Goal: Task Accomplishment & Management: Use online tool/utility

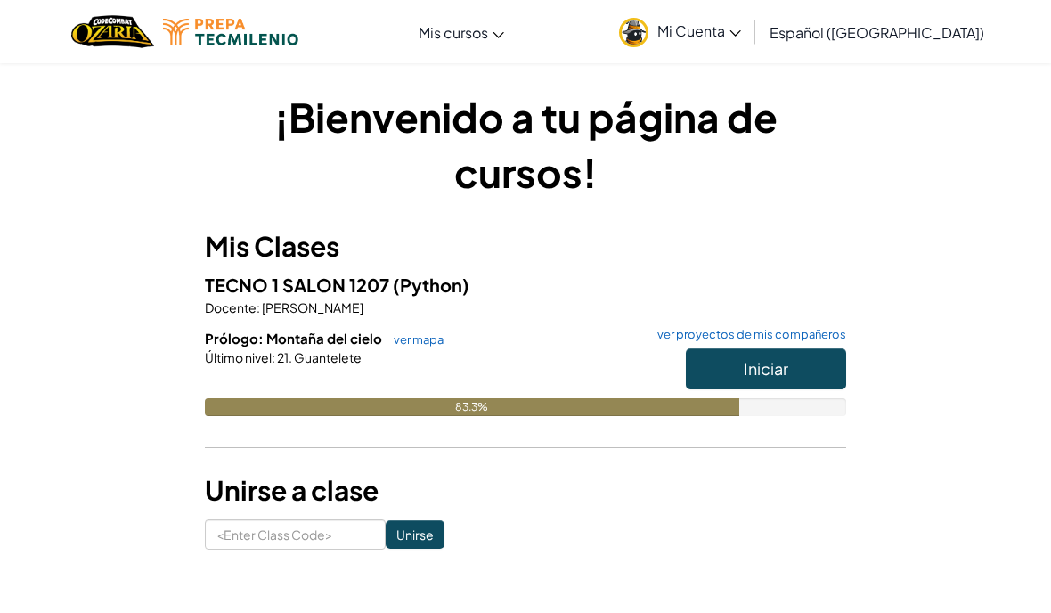
click at [767, 370] on span "Iniciar" at bounding box center [766, 368] width 45 height 20
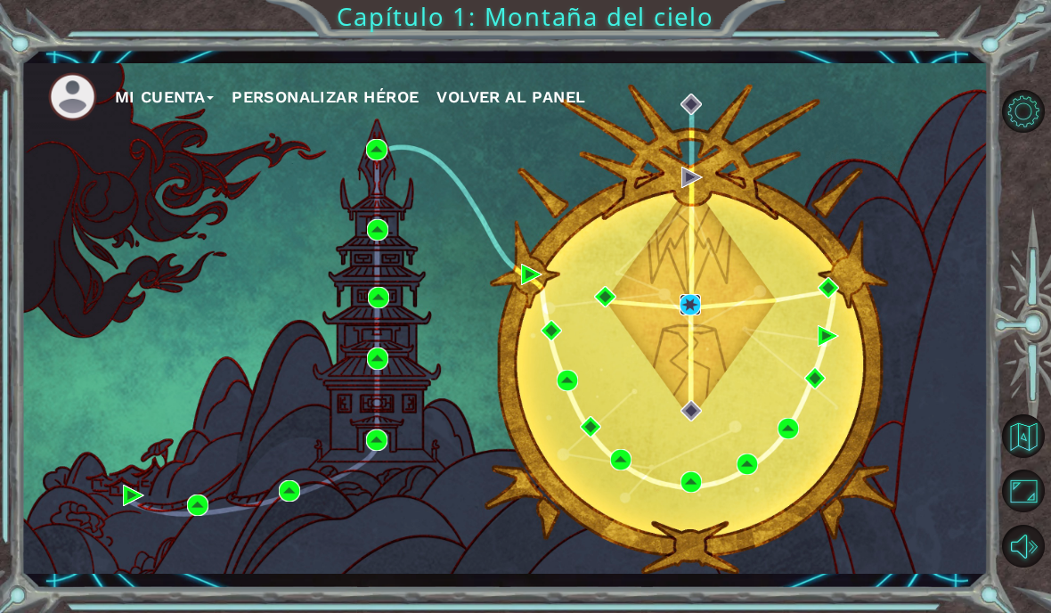
click at [701, 294] on img at bounding box center [690, 304] width 21 height 21
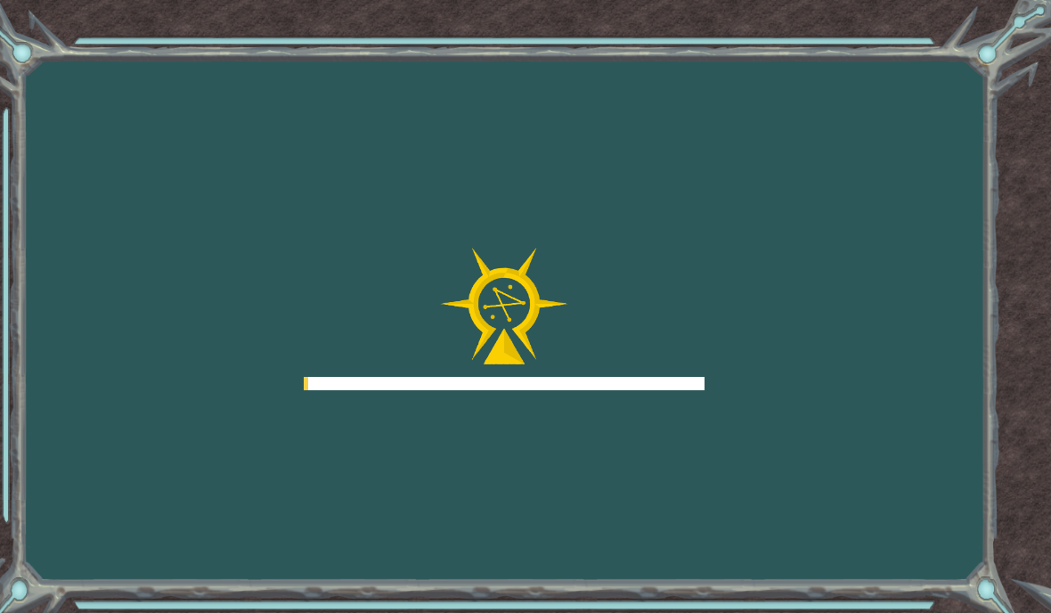
click at [701, 297] on div at bounding box center [504, 319] width 401 height 142
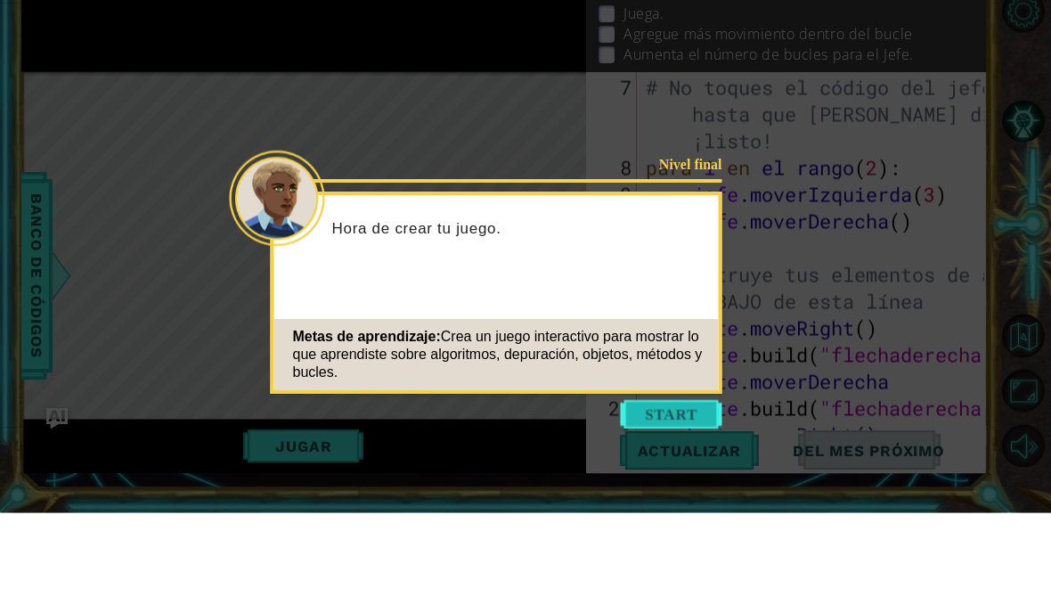
click at [695, 501] on button "Comenzar" at bounding box center [672, 515] width 102 height 28
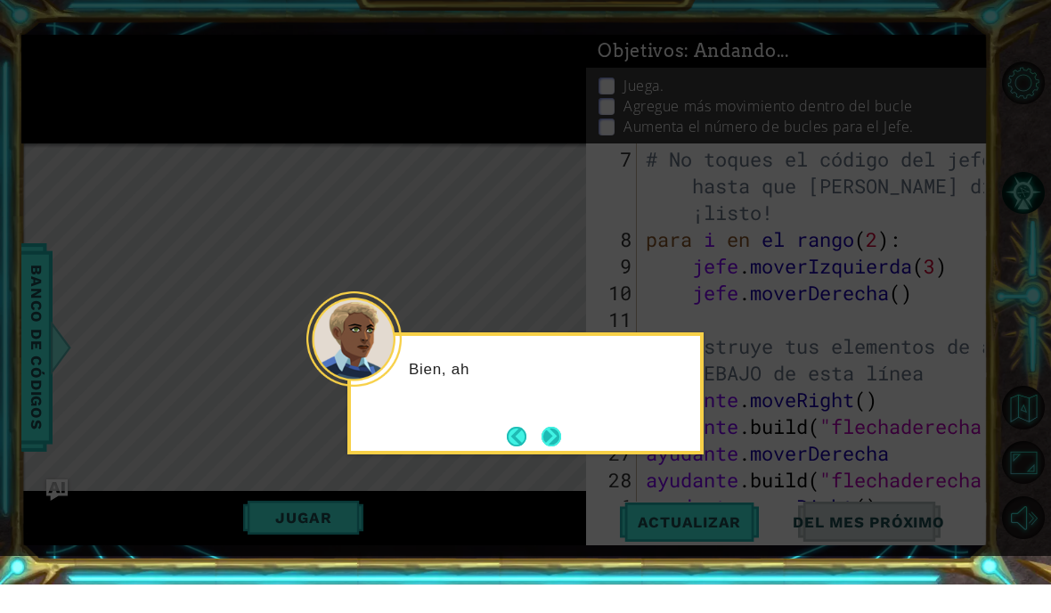
click at [555, 452] on button "Próximo" at bounding box center [552, 464] width 24 height 24
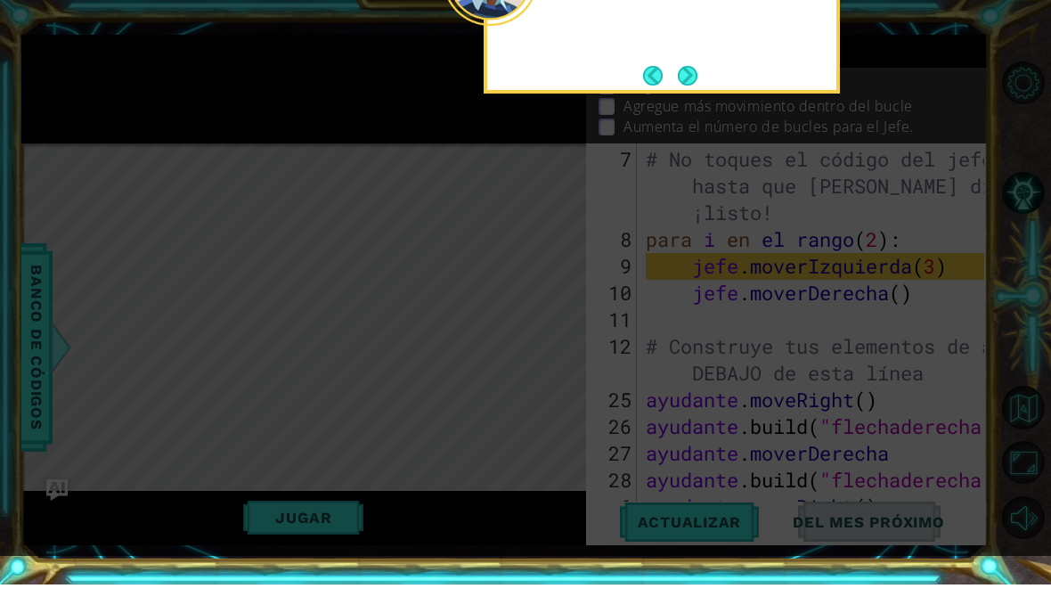
scroll to position [71, 0]
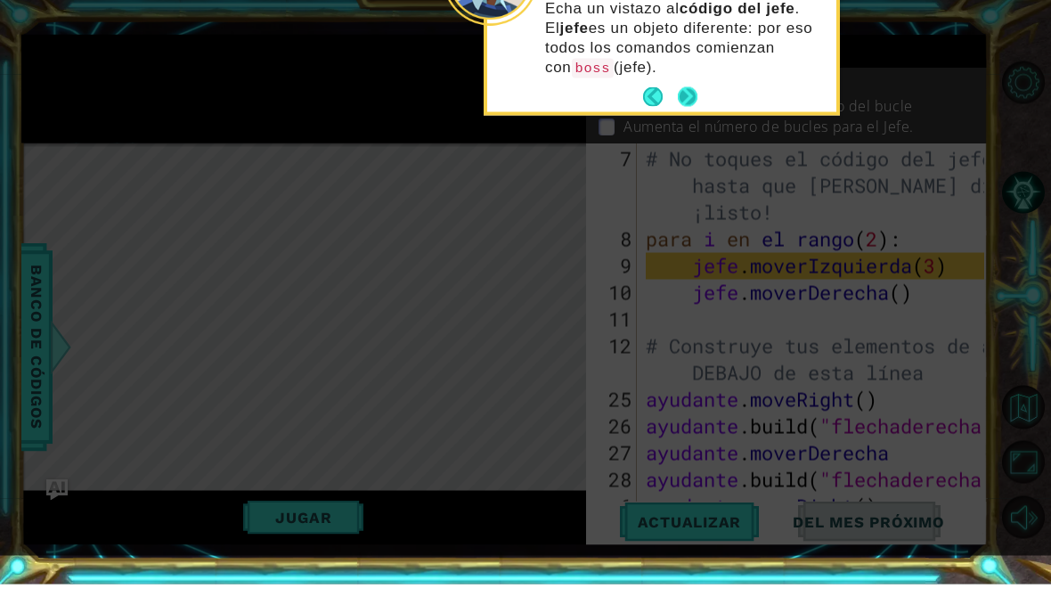
click at [691, 114] on button "Próximo" at bounding box center [687, 125] width 23 height 23
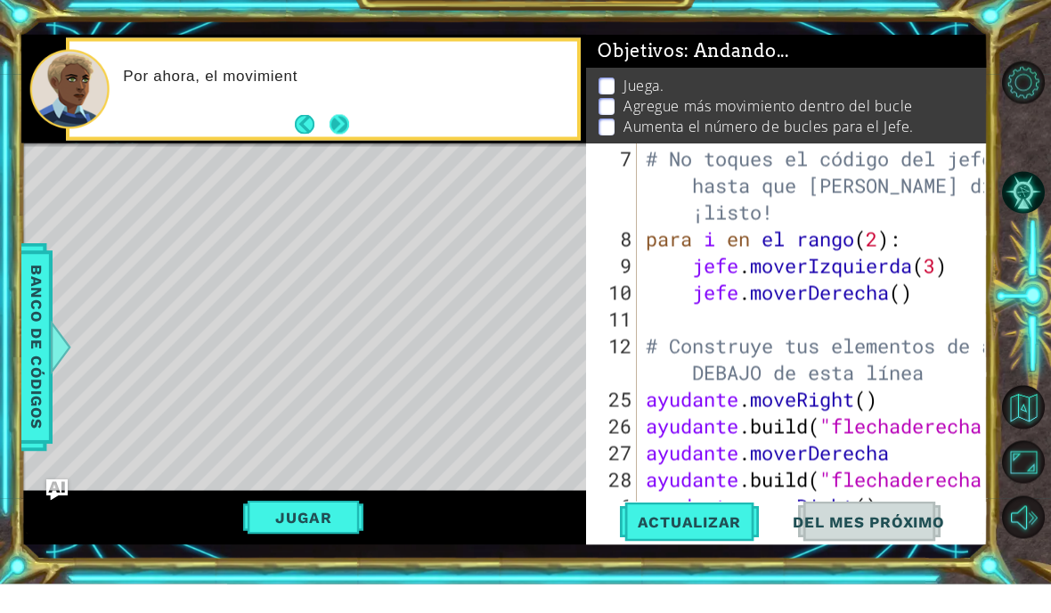
click at [335, 142] on button "Próximo" at bounding box center [339, 153] width 23 height 23
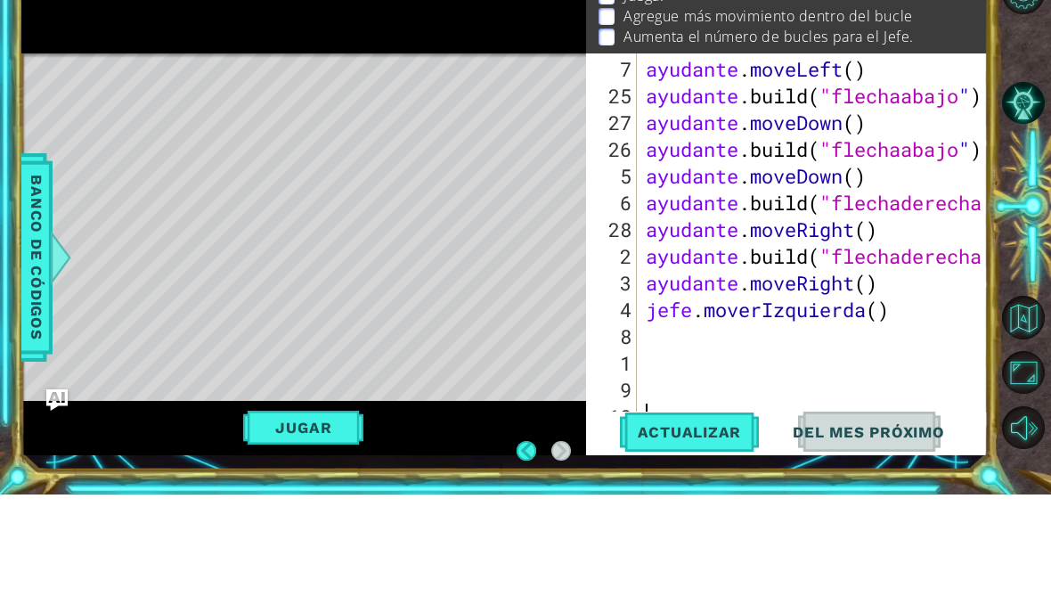
scroll to position [72, 0]
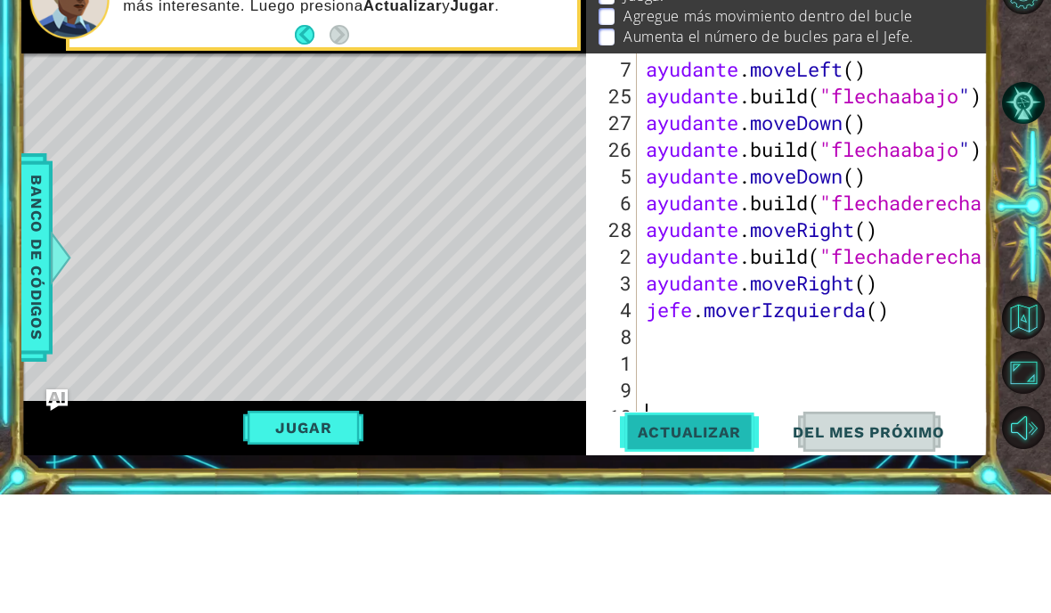
click at [701, 541] on font "Actualizar" at bounding box center [690, 550] width 104 height 18
click at [324, 537] on font "Jugar" at bounding box center [303, 546] width 56 height 18
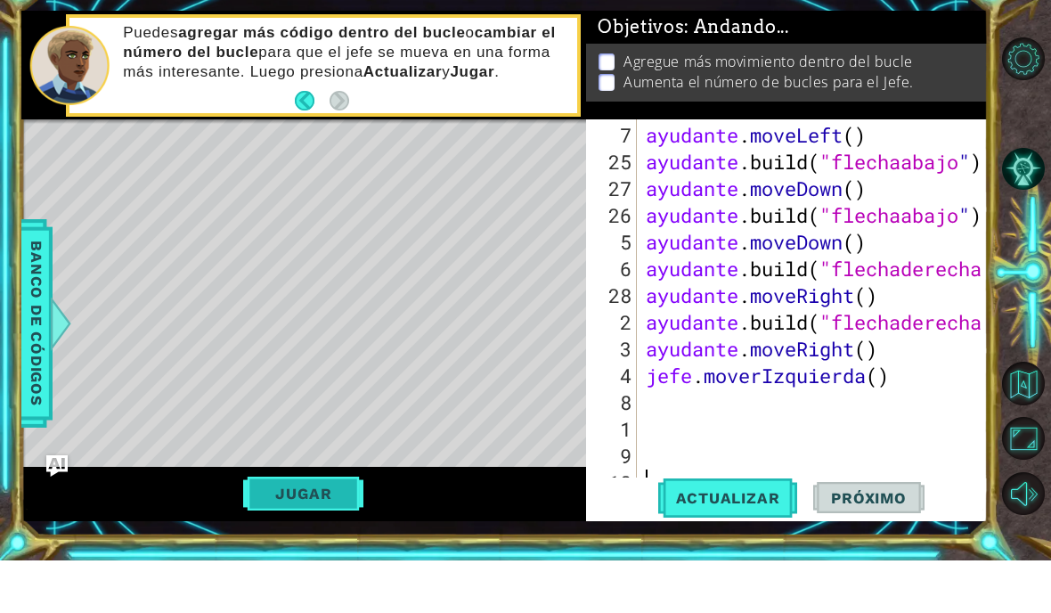
scroll to position [30, 44]
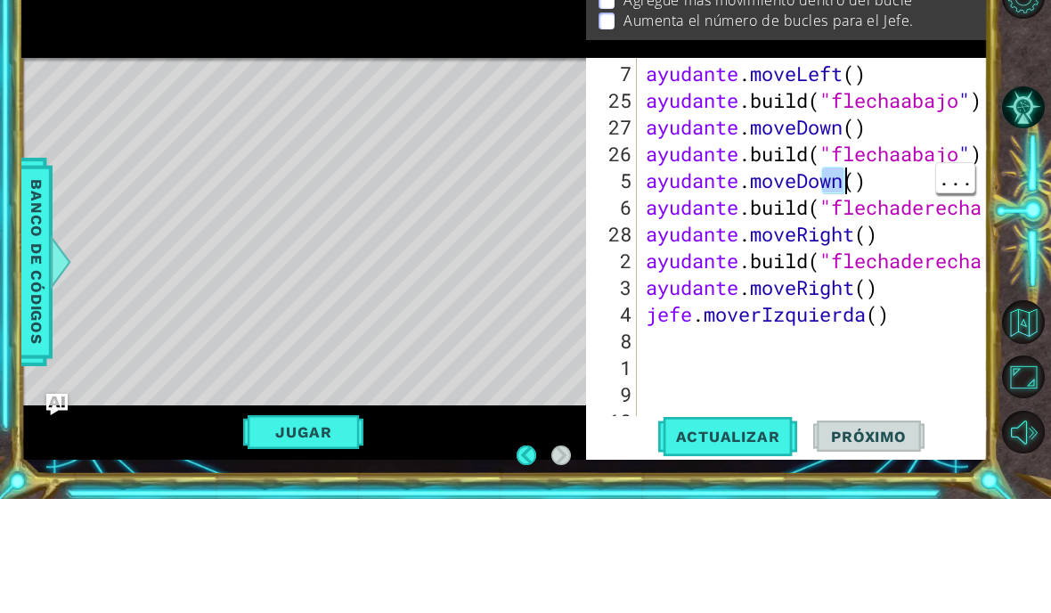
click at [869, 530] on button "Próximo" at bounding box center [868, 550] width 110 height 40
click at [858, 541] on span "Próximo" at bounding box center [868, 550] width 110 height 18
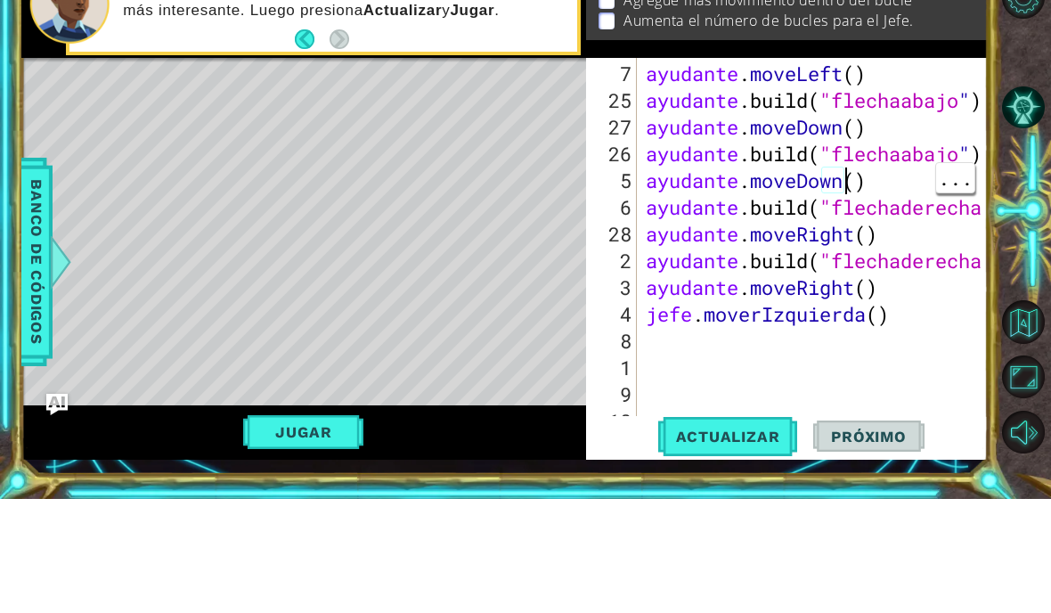
click at [857, 541] on span "Próximo" at bounding box center [868, 550] width 110 height 18
click at [859, 530] on button "Próximo" at bounding box center [868, 550] width 110 height 40
click at [862, 530] on button "Próximo" at bounding box center [868, 550] width 110 height 40
click at [861, 541] on span "Próximo" at bounding box center [868, 550] width 110 height 18
click at [860, 530] on button "Próximo" at bounding box center [868, 550] width 110 height 40
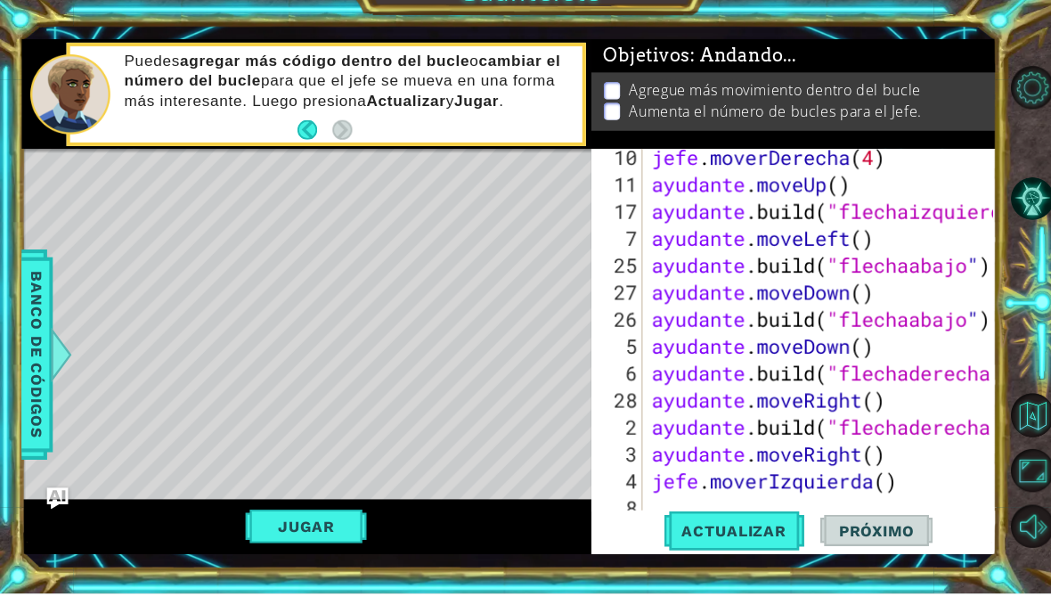
scroll to position [1069, 0]
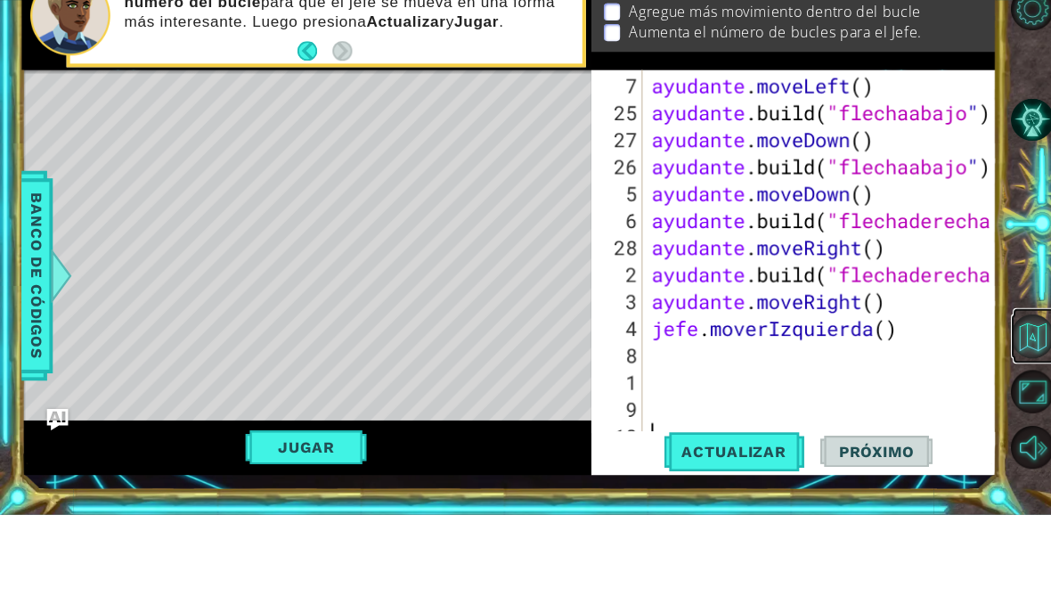
click at [1040, 414] on button "Volver al mapa" at bounding box center [1023, 435] width 43 height 43
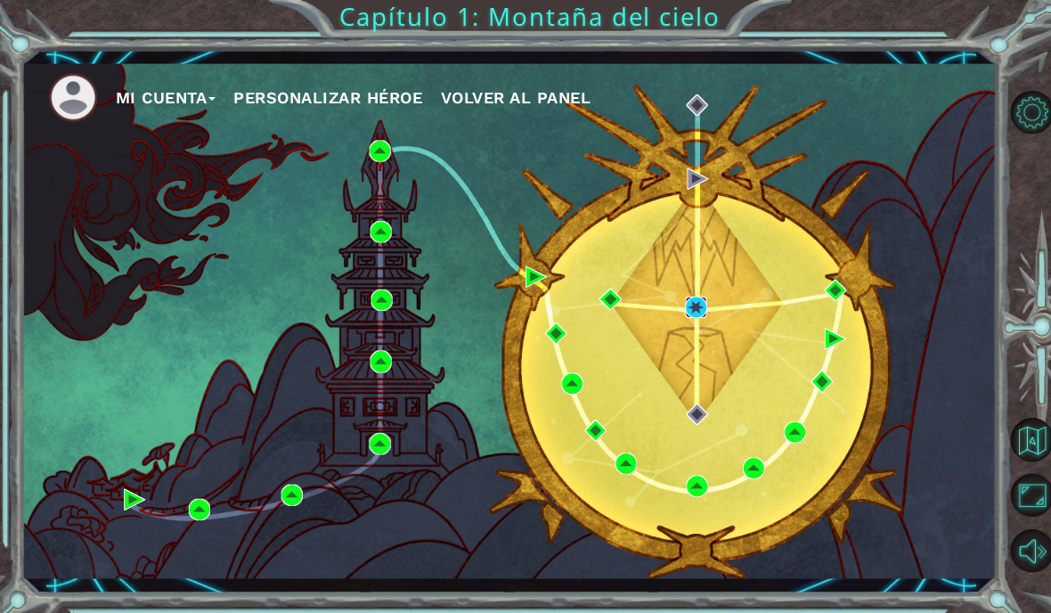
click at [681, 299] on img at bounding box center [690, 304] width 21 height 21
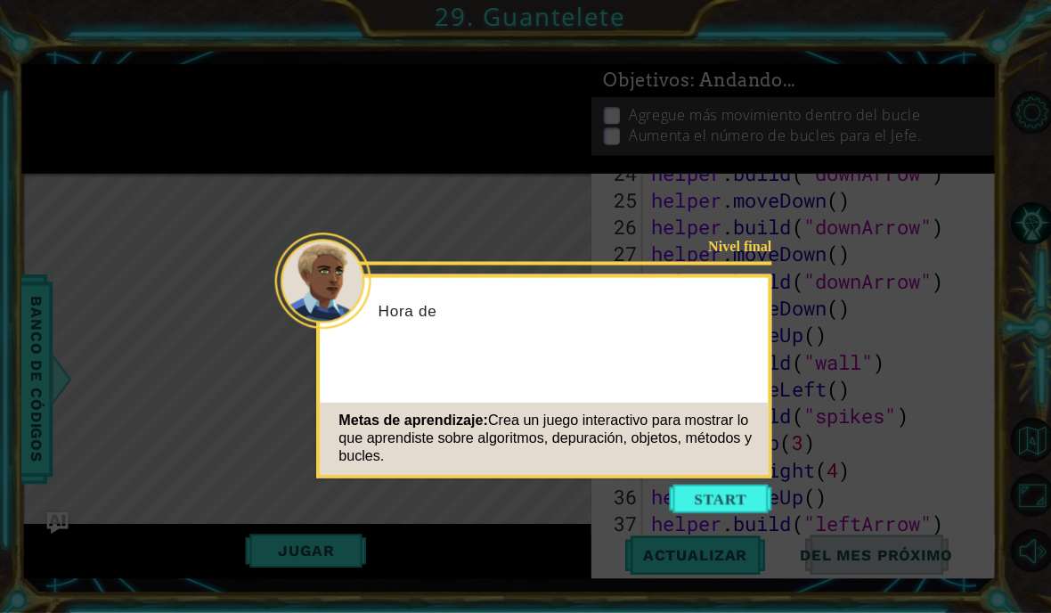
click at [724, 460] on div "Metas de aprendizaje: Crea un juego interactivo para mostrar lo que aprendiste …" at bounding box center [539, 434] width 444 height 71
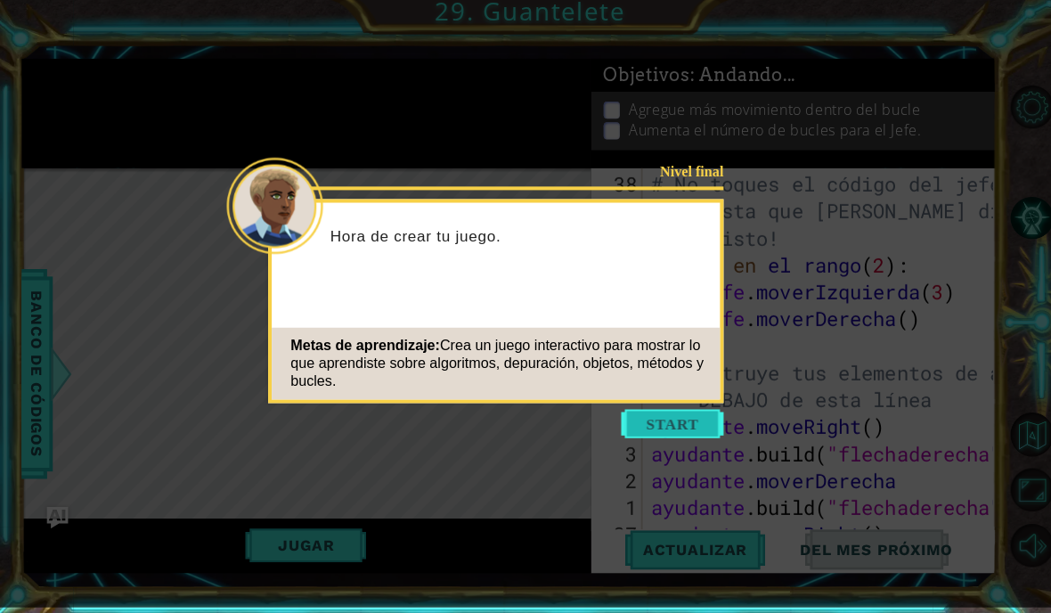
click at [696, 429] on button "Comenzar" at bounding box center [667, 425] width 102 height 28
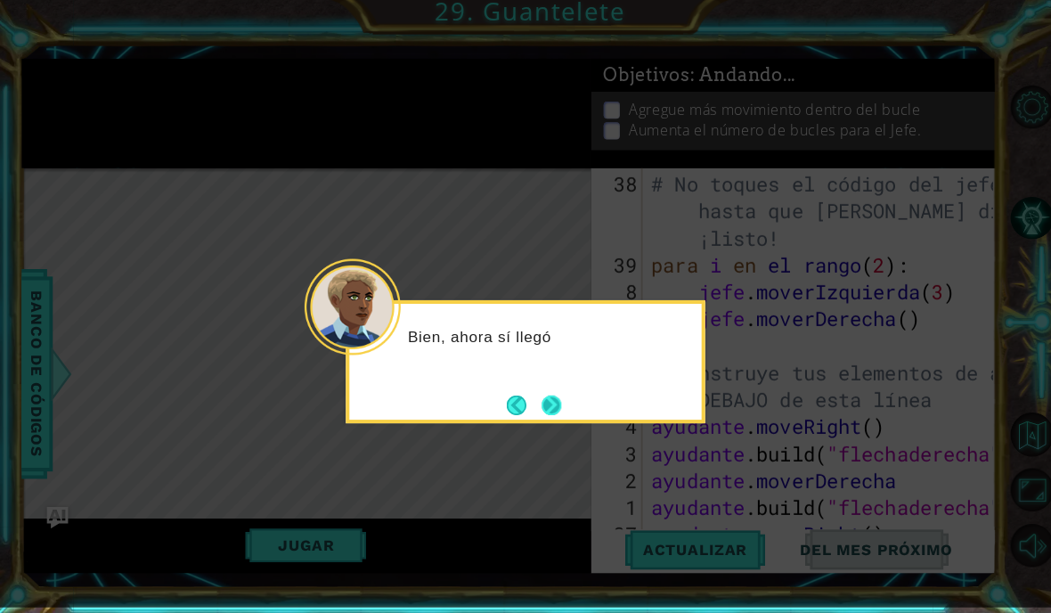
click at [549, 391] on button "Próximo" at bounding box center [547, 406] width 31 height 31
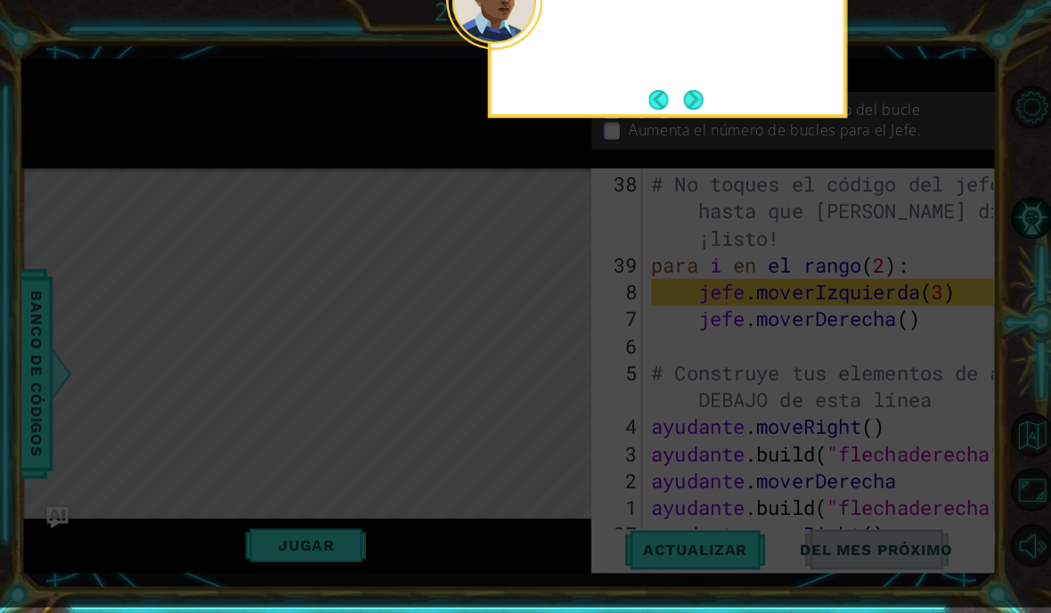
click at [534, 377] on icon at bounding box center [521, 288] width 1042 height 639
click at [547, 374] on icon at bounding box center [521, 288] width 1042 height 639
click at [700, 90] on button "Próximo" at bounding box center [687, 104] width 28 height 28
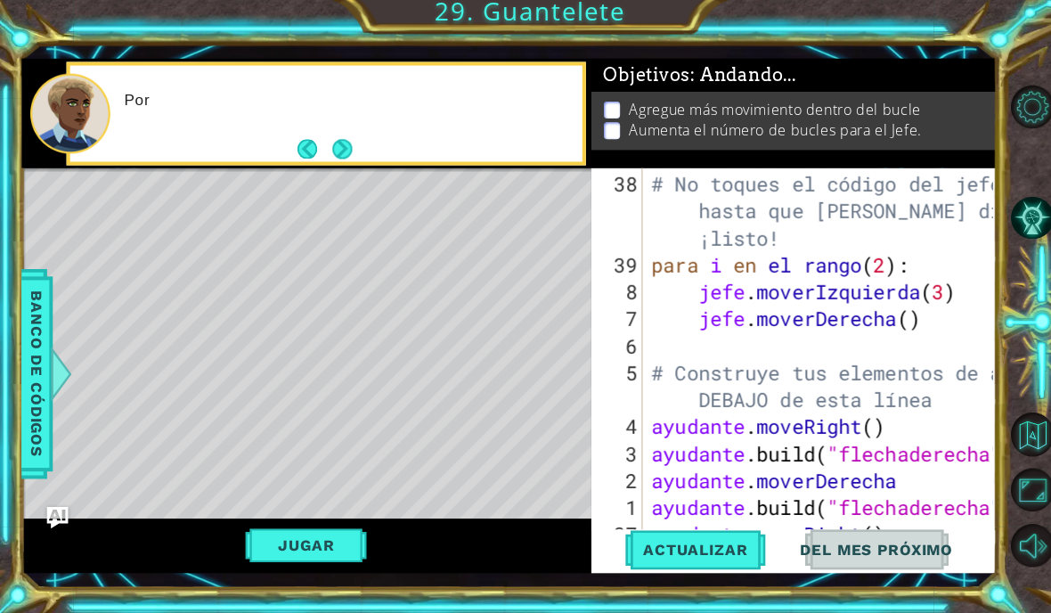
click at [697, 75] on font ": Andando..." at bounding box center [736, 79] width 104 height 21
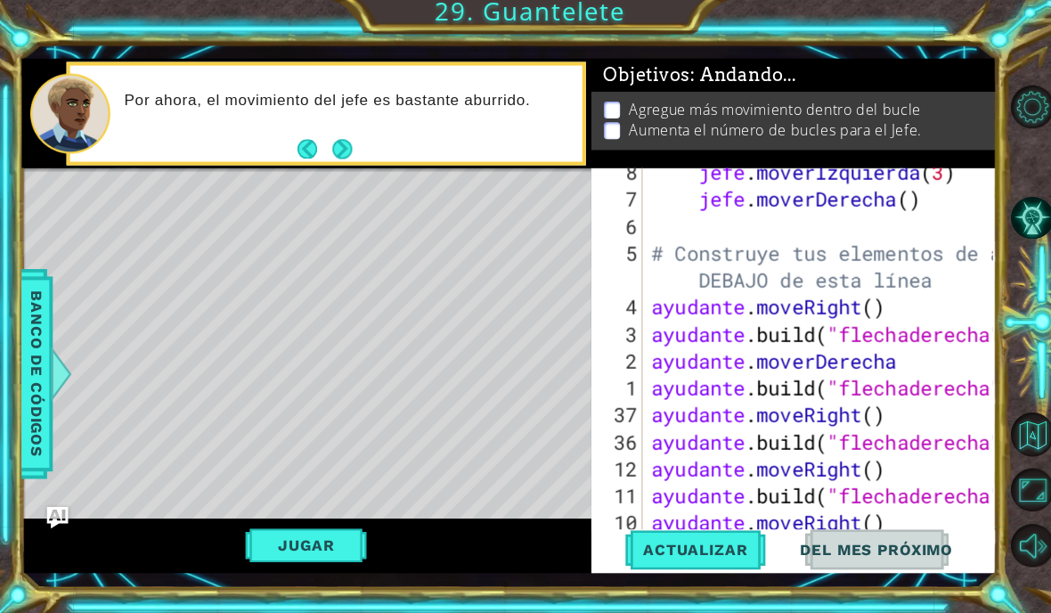
scroll to position [120, 0]
click at [720, 541] on font "Actualizar" at bounding box center [690, 550] width 104 height 18
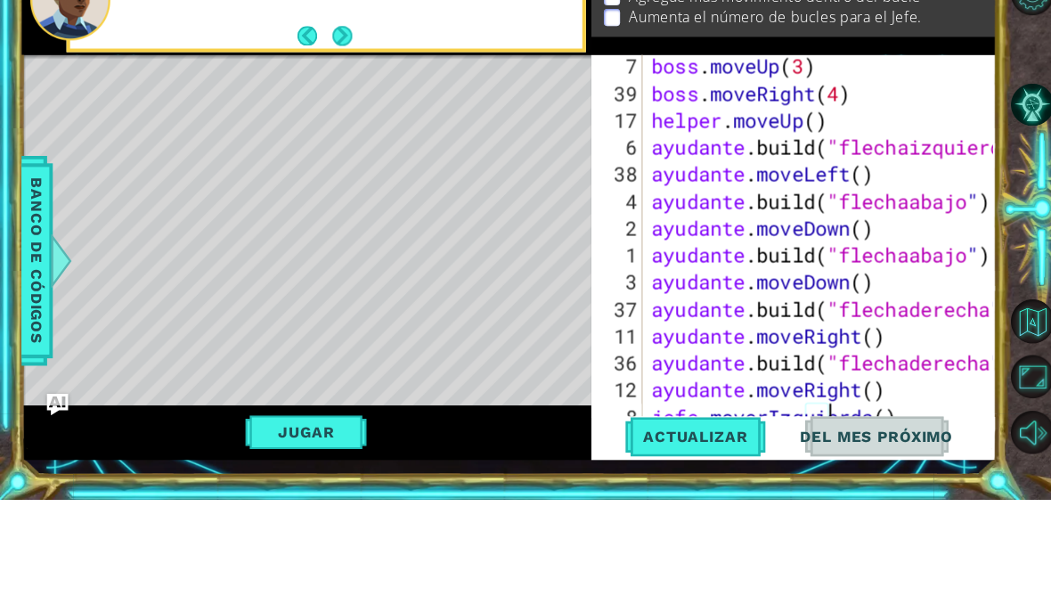
scroll to position [955, 0]
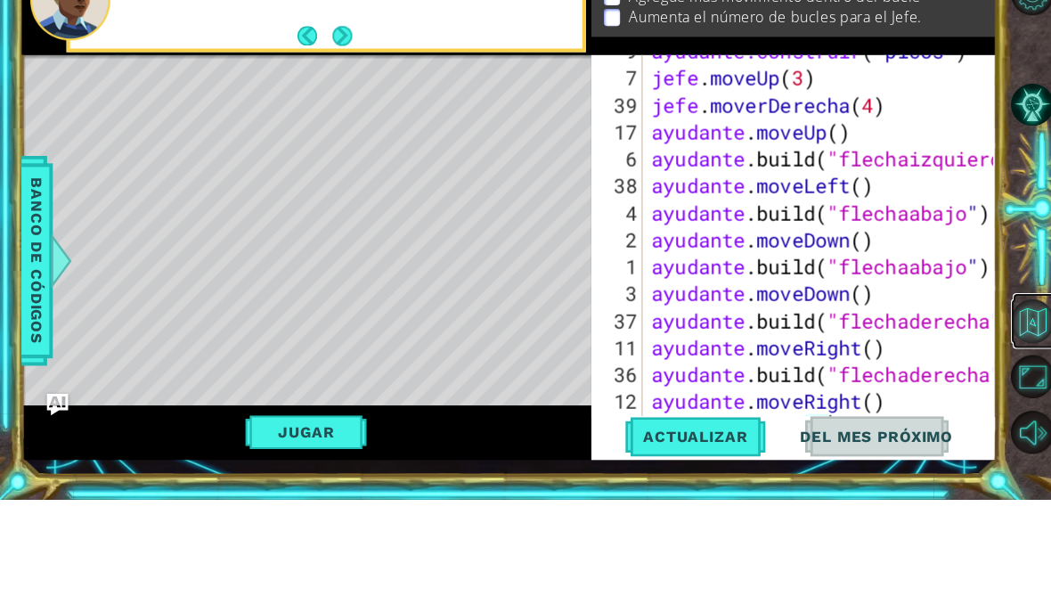
click at [1031, 414] on button "Volver al mapa" at bounding box center [1023, 435] width 43 height 43
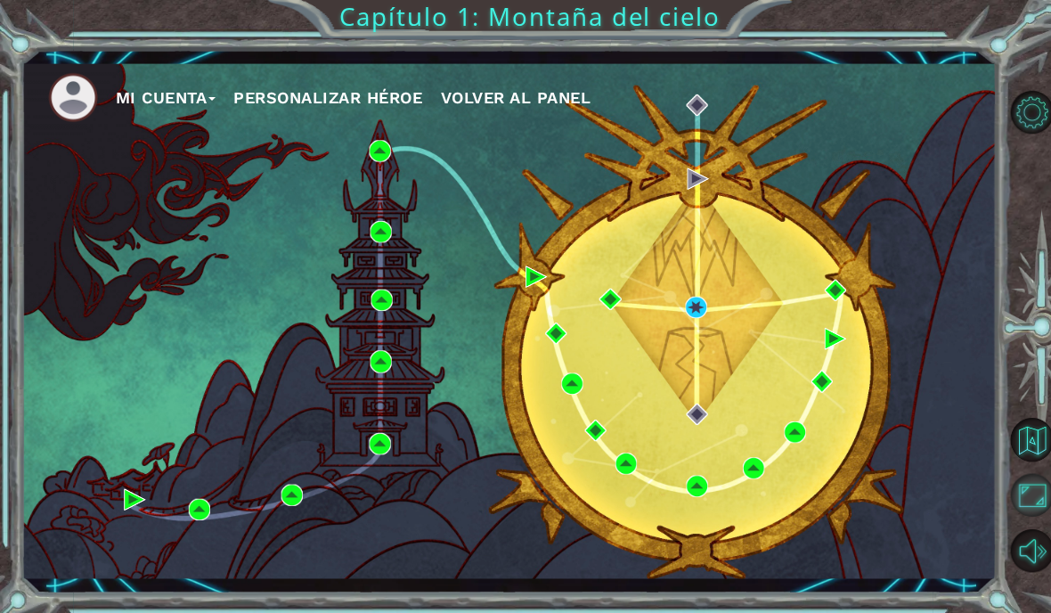
click at [1018, 512] on button "Maximizar navegador" at bounding box center [1023, 490] width 43 height 43
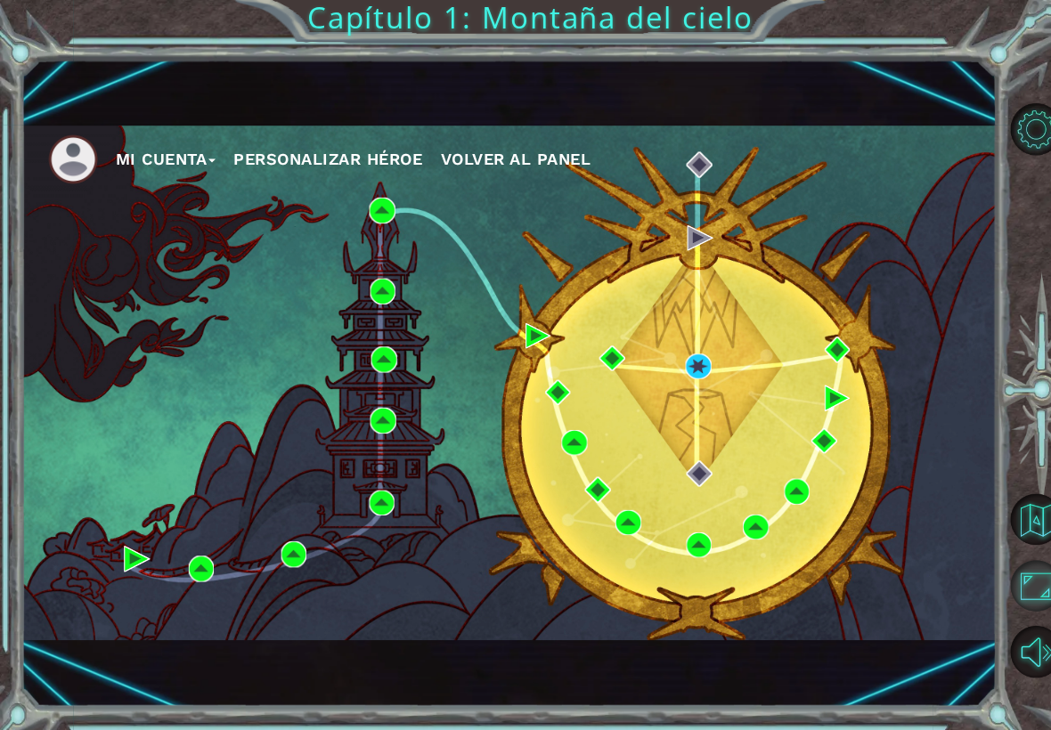
click at [1019, 569] on button "Maximizar navegador" at bounding box center [1027, 581] width 51 height 51
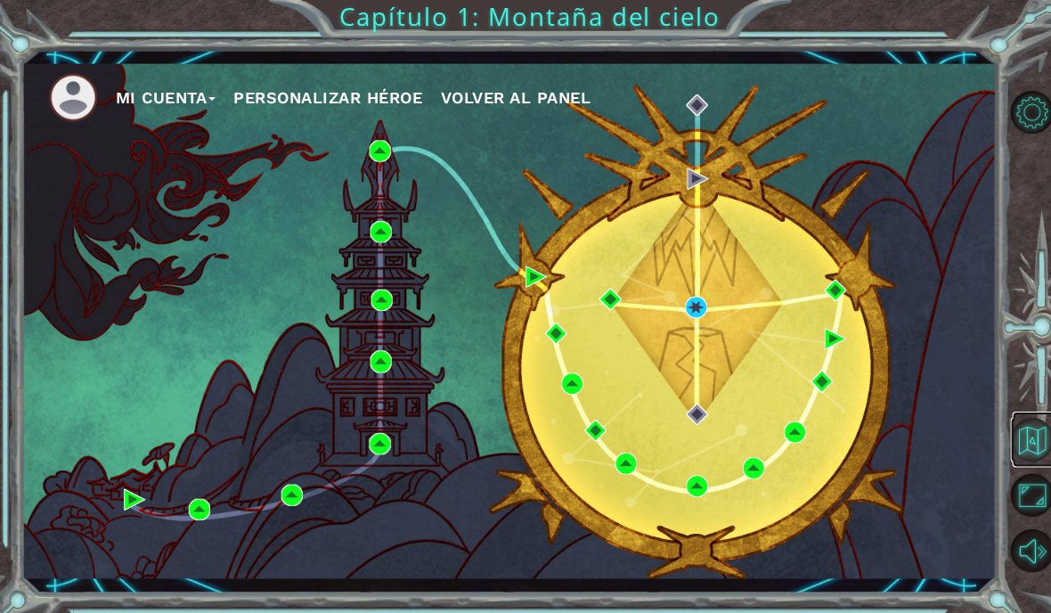
click at [1015, 457] on button "Volver al mapa" at bounding box center [1023, 435] width 43 height 43
click at [1010, 121] on button "Opciones de nivel" at bounding box center [1023, 111] width 43 height 43
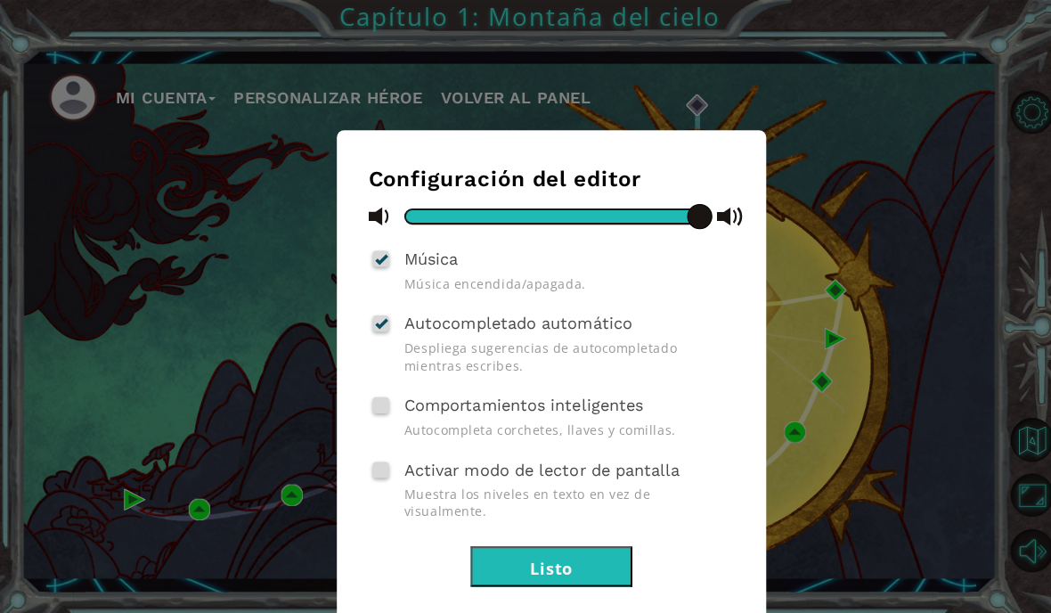
click at [912, 338] on div "Configuración del editor Música Música encendida/apagada. Autocompletado automá…" at bounding box center [525, 306] width 1051 height 613
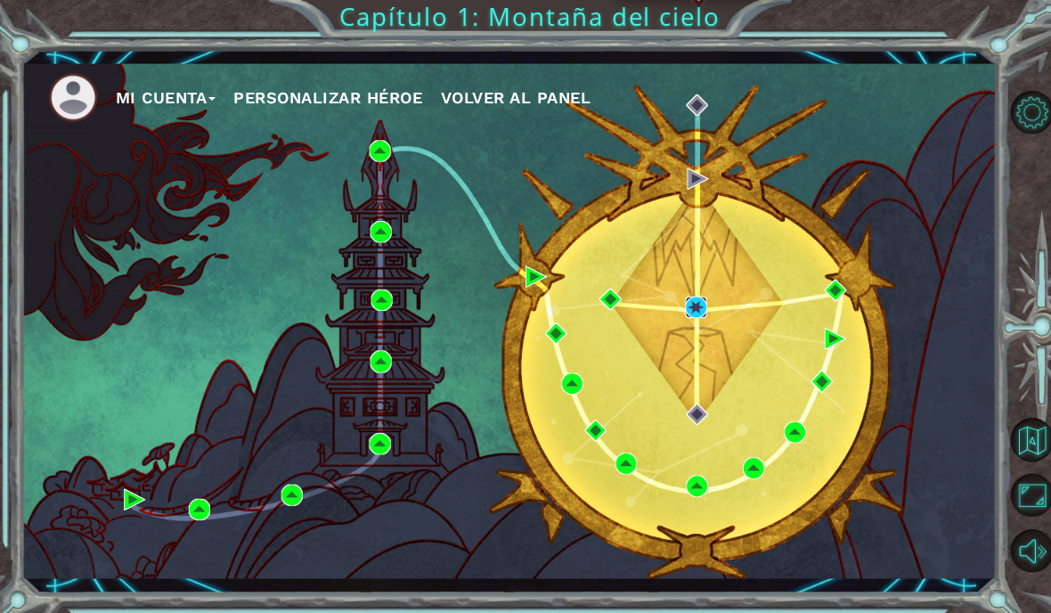
click at [692, 305] on img at bounding box center [690, 304] width 21 height 21
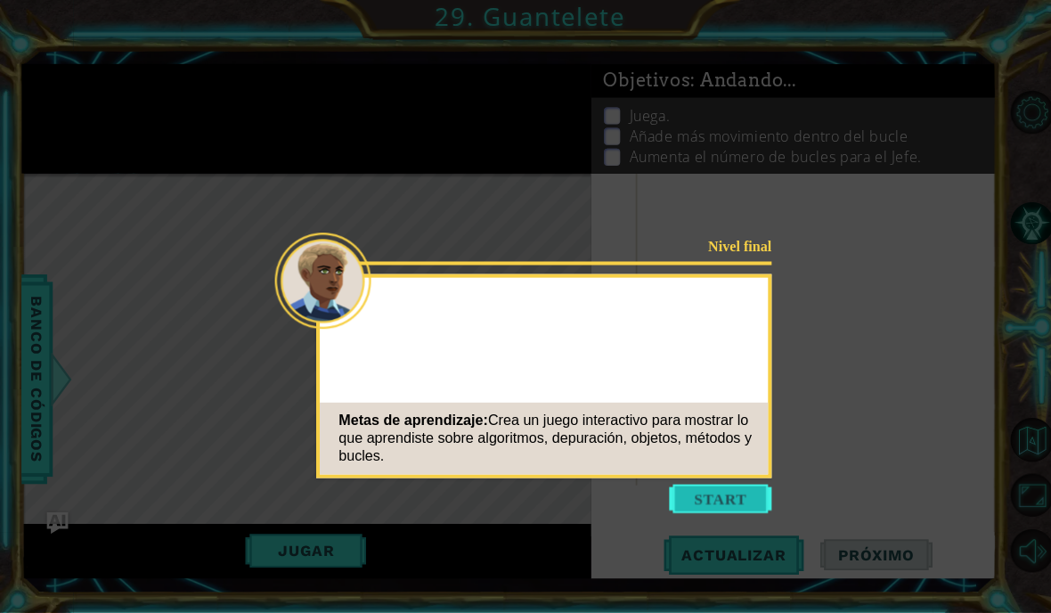
click at [735, 484] on button "Start" at bounding box center [714, 494] width 102 height 28
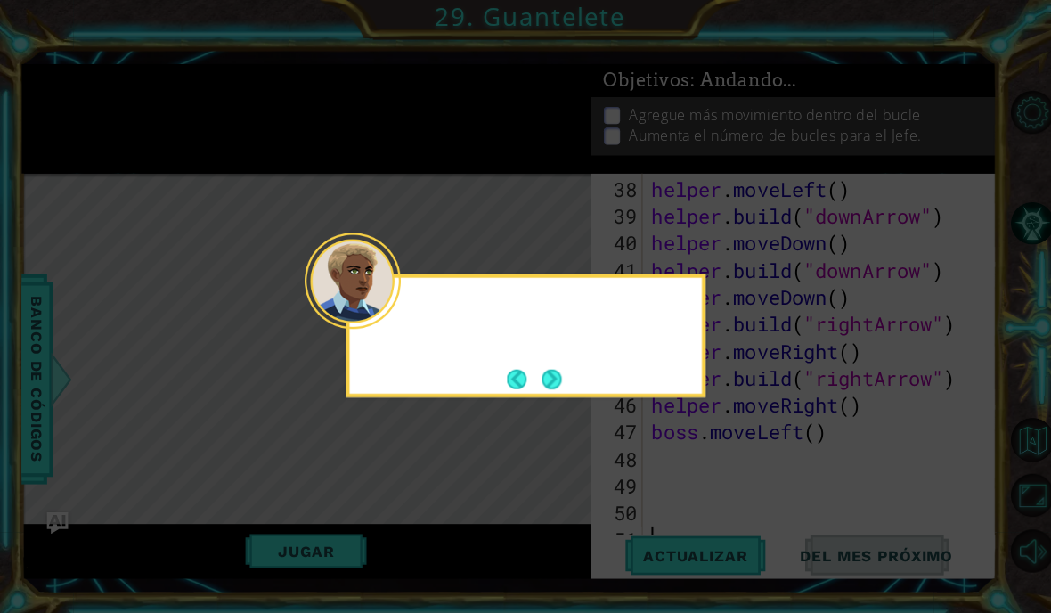
scroll to position [1069, 0]
click at [720, 489] on icon at bounding box center [521, 303] width 1042 height 607
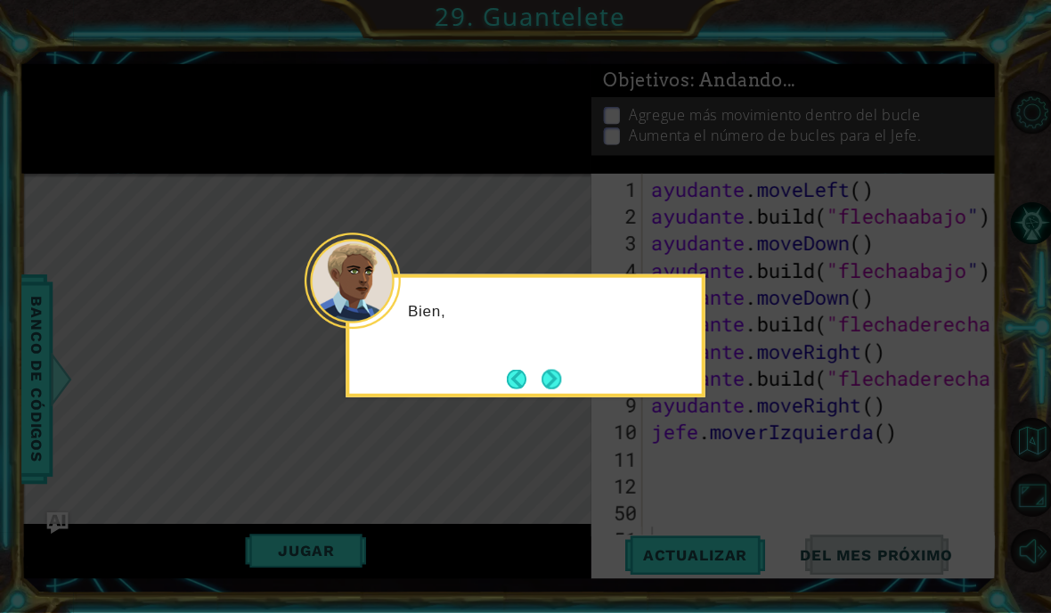
scroll to position [0, 0]
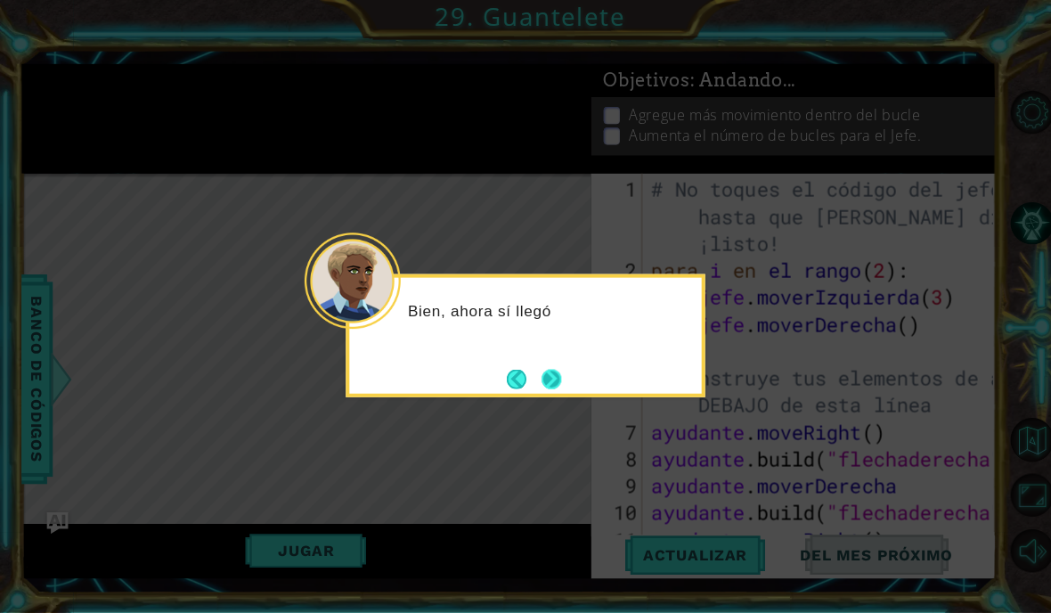
click at [546, 371] on button "Próximo" at bounding box center [547, 375] width 33 height 33
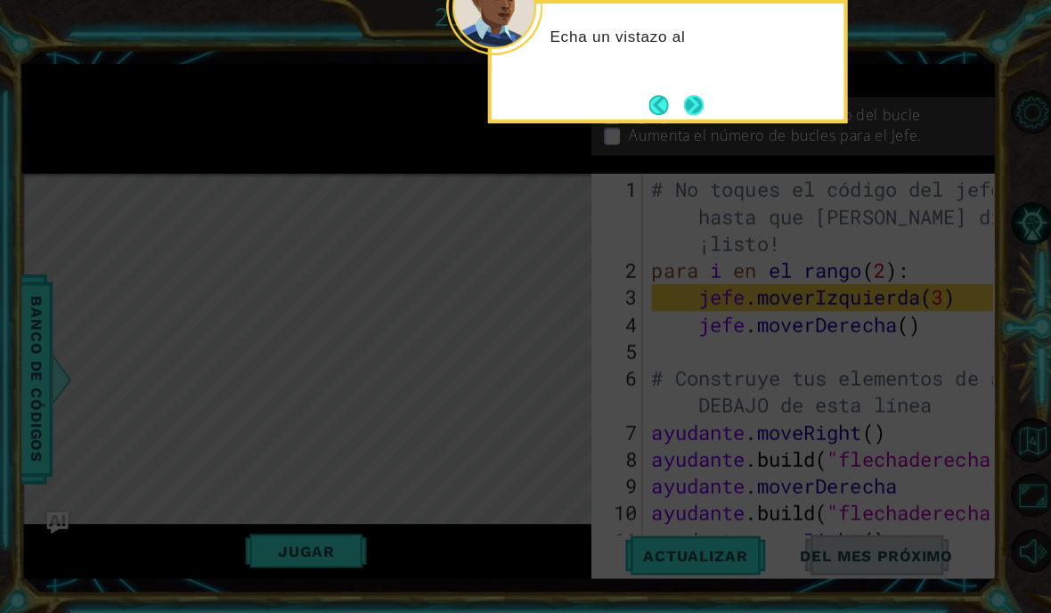
click at [686, 89] on button "Próximo" at bounding box center [687, 103] width 29 height 29
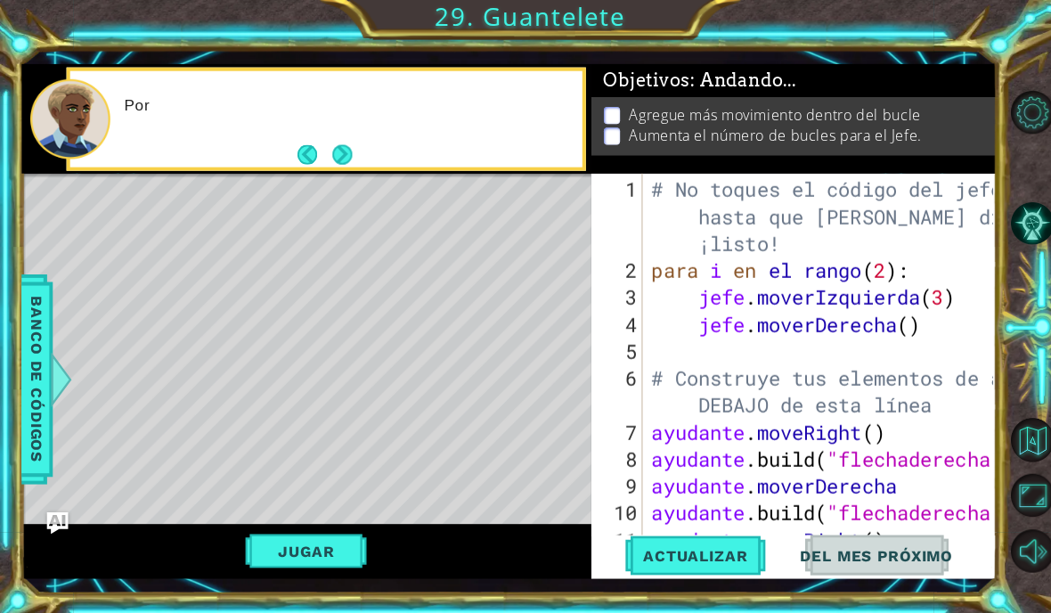
click at [685, 96] on div "Objetivos : Andando..." at bounding box center [787, 79] width 402 height 33
click at [336, 156] on button "Próximo" at bounding box center [340, 153] width 20 height 20
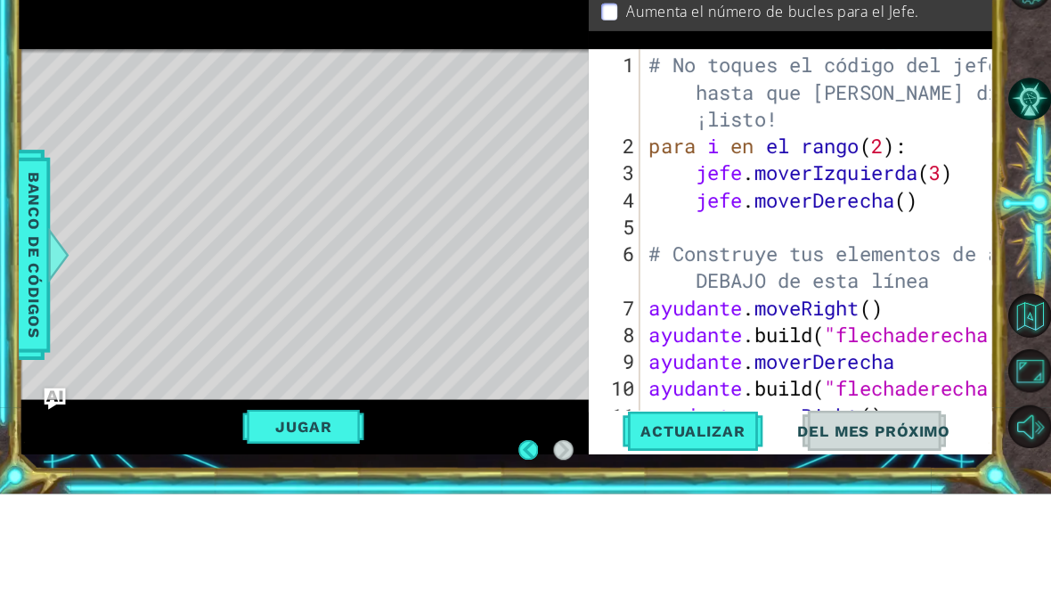
scroll to position [61, 0]
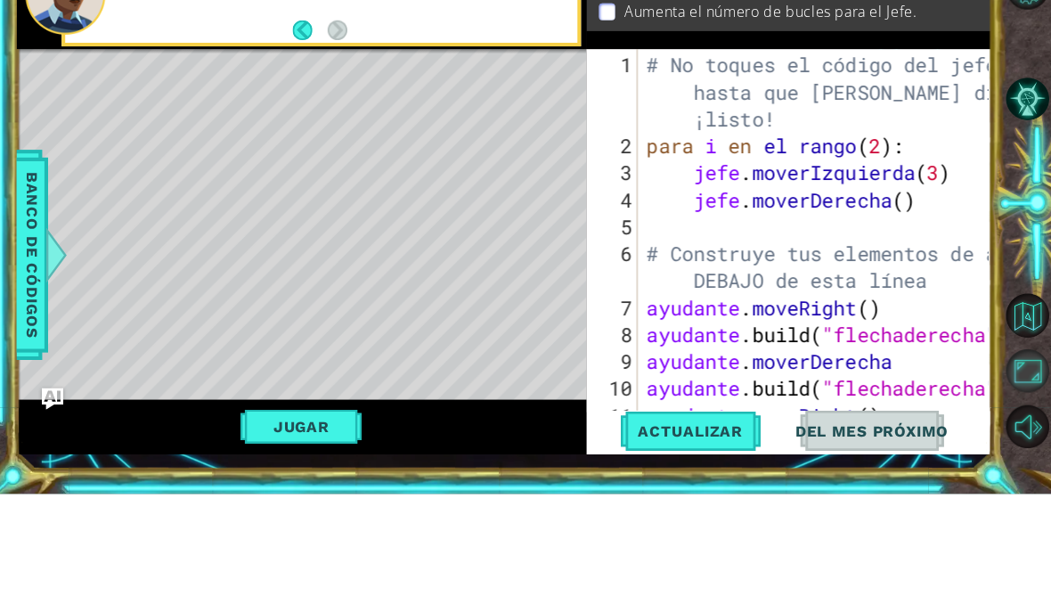
click at [1014, 469] on button "Maximizar navegador" at bounding box center [1023, 490] width 43 height 43
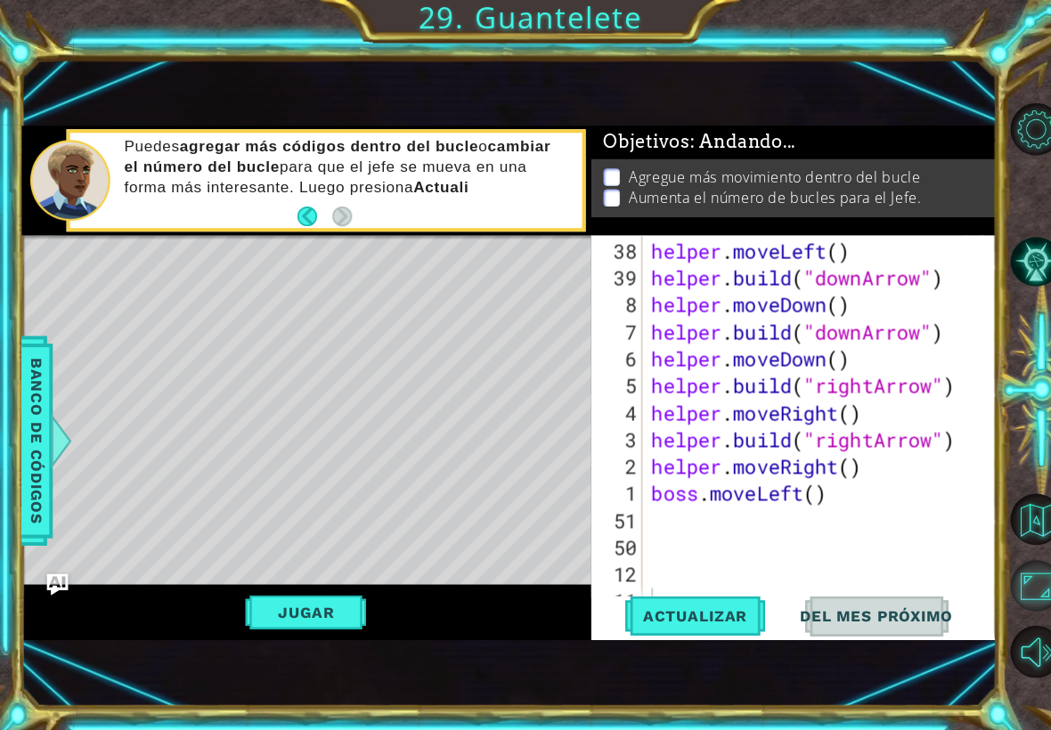
scroll to position [1069, 0]
